Goal: Information Seeking & Learning: Learn about a topic

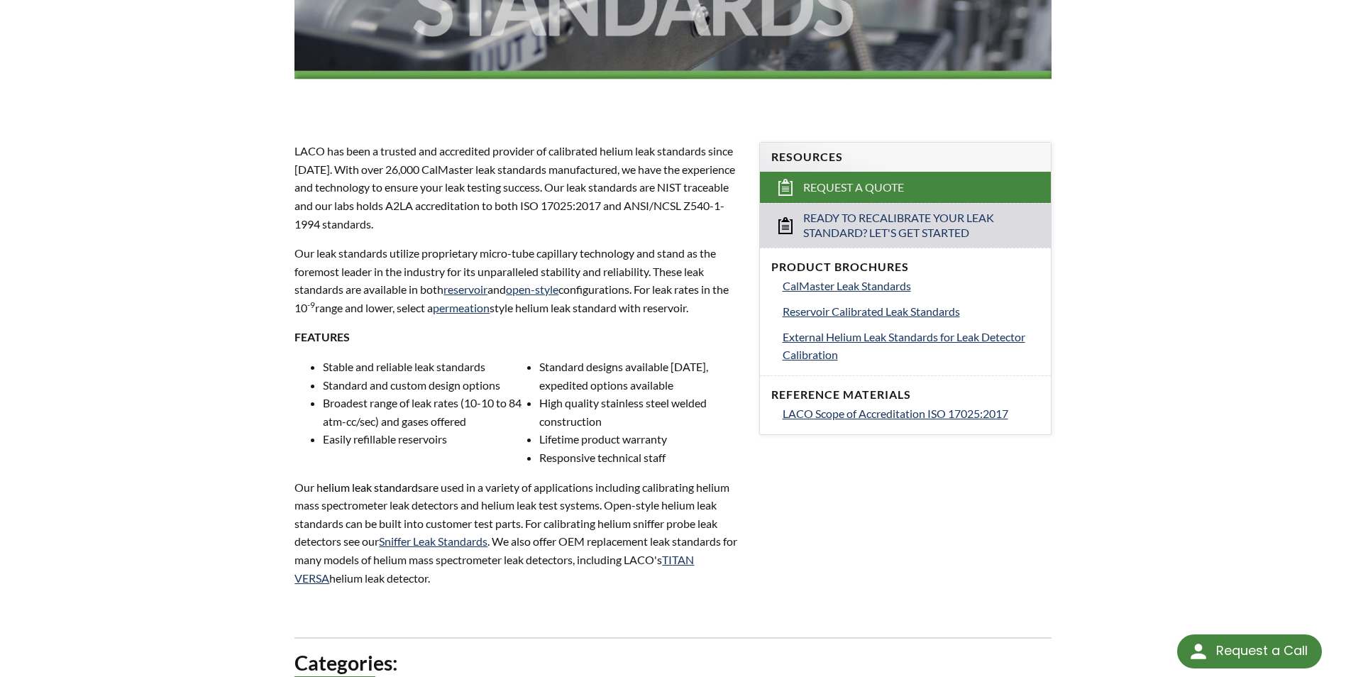
select select "言語翻訳ウィジェット"
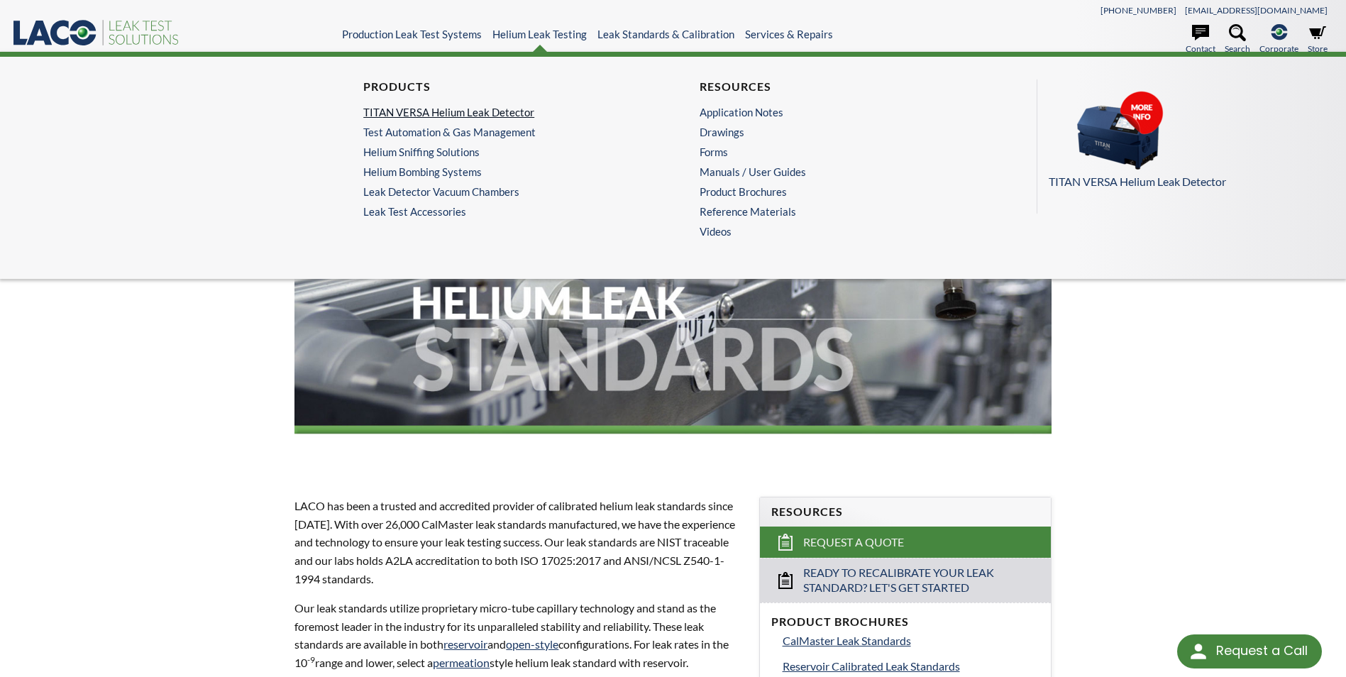
click at [467, 111] on link "TITAN VERSA Helium Leak Detector" at bounding box center [500, 112] width 275 height 13
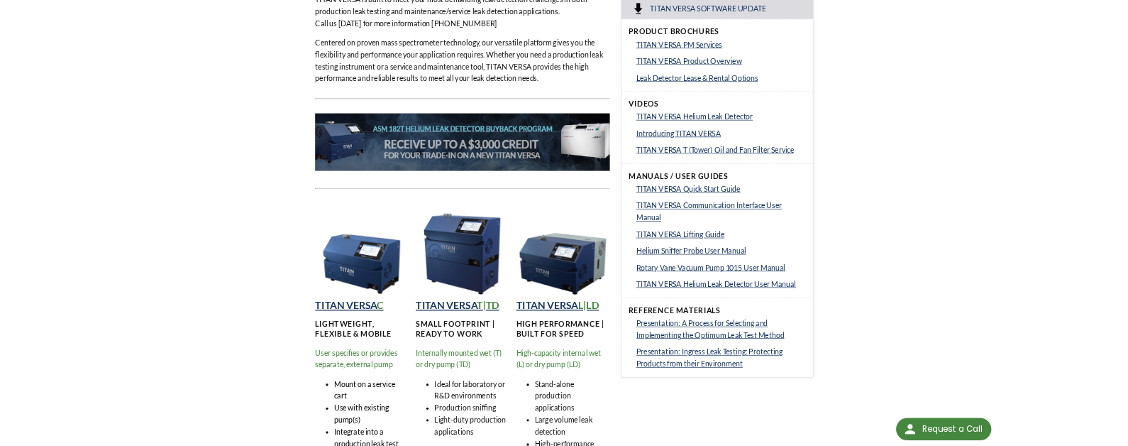
scroll to position [710, 0]
